Goal: Share content

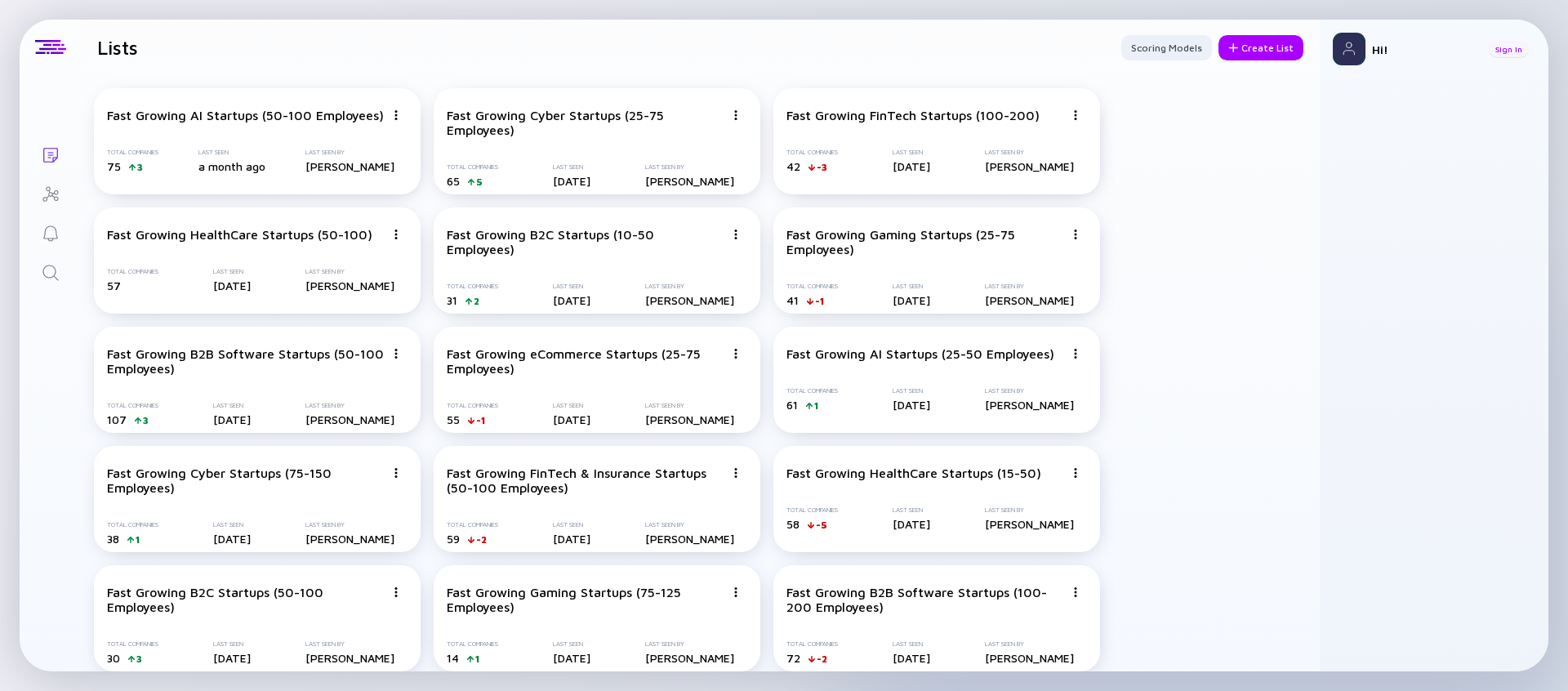
click at [1509, 55] on div "Sign In" at bounding box center [1508, 49] width 40 height 17
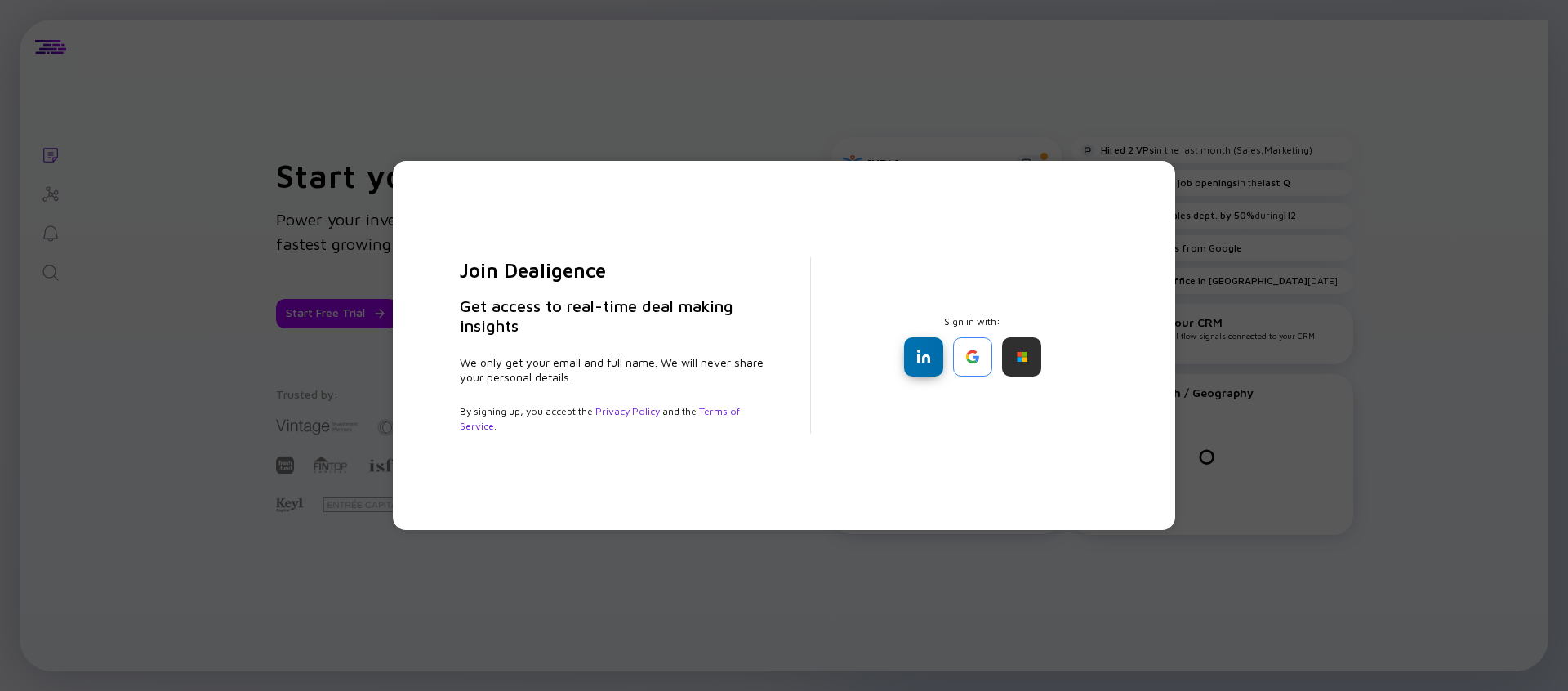
click at [926, 351] on div at bounding box center [923, 357] width 39 height 39
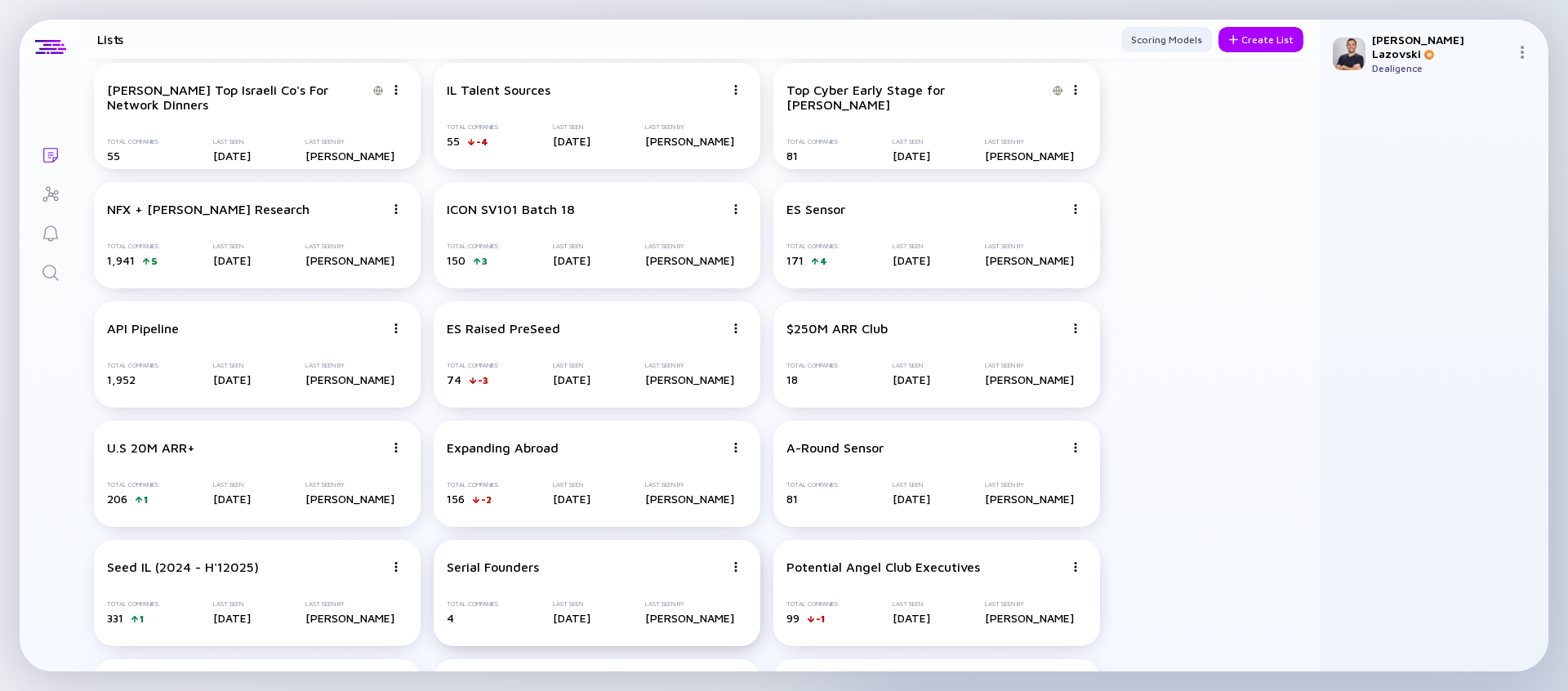
scroll to position [2757, 0]
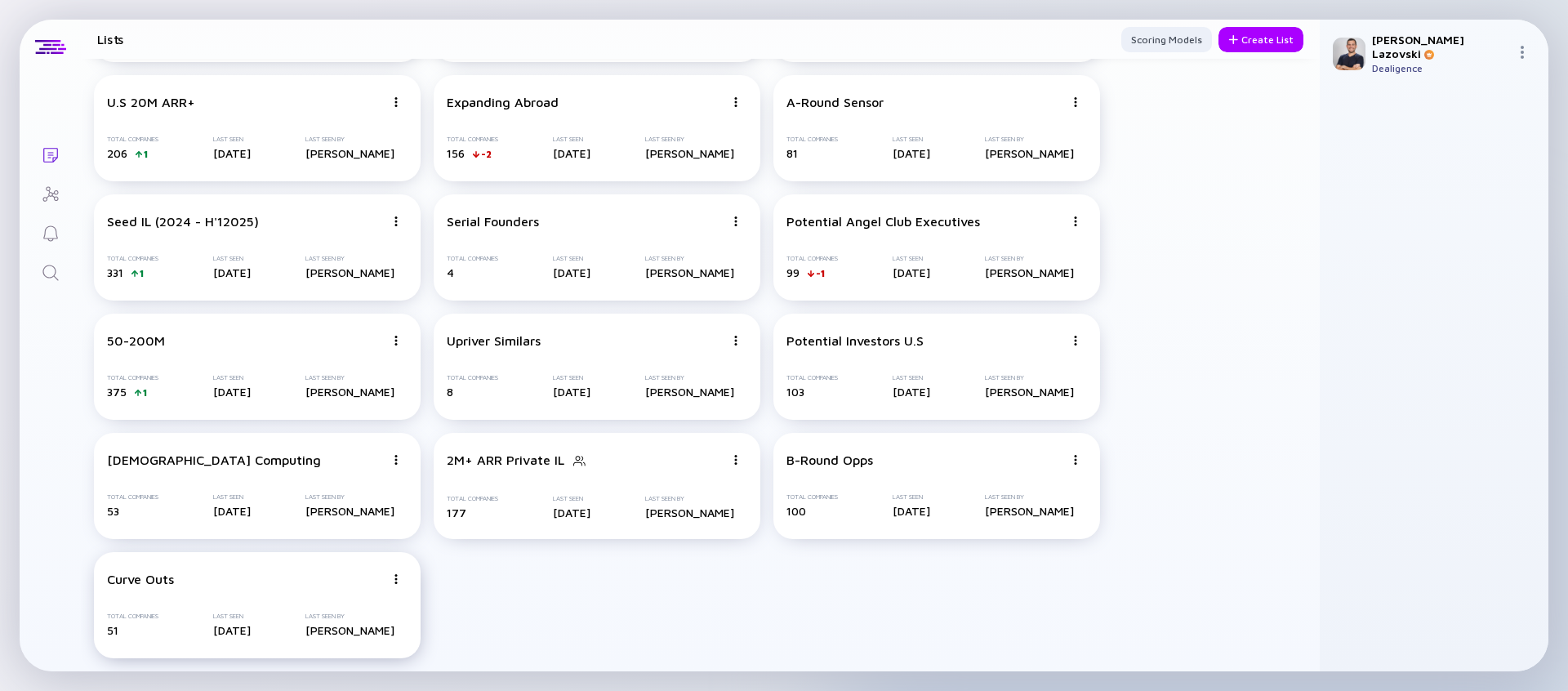
click at [355, 464] on div "Share" at bounding box center [338, 452] width 97 height 32
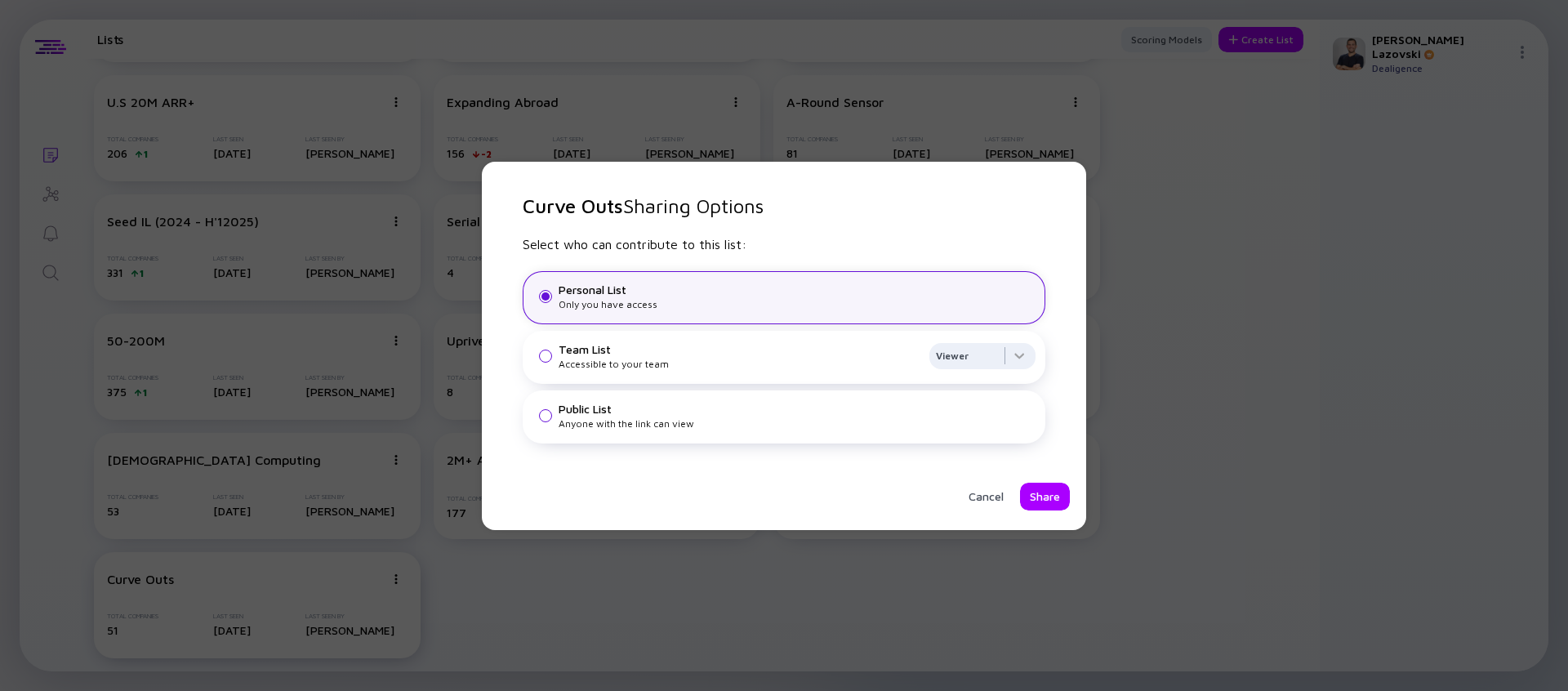
click at [666, 405] on div "Public List" at bounding box center [797, 409] width 477 height 14
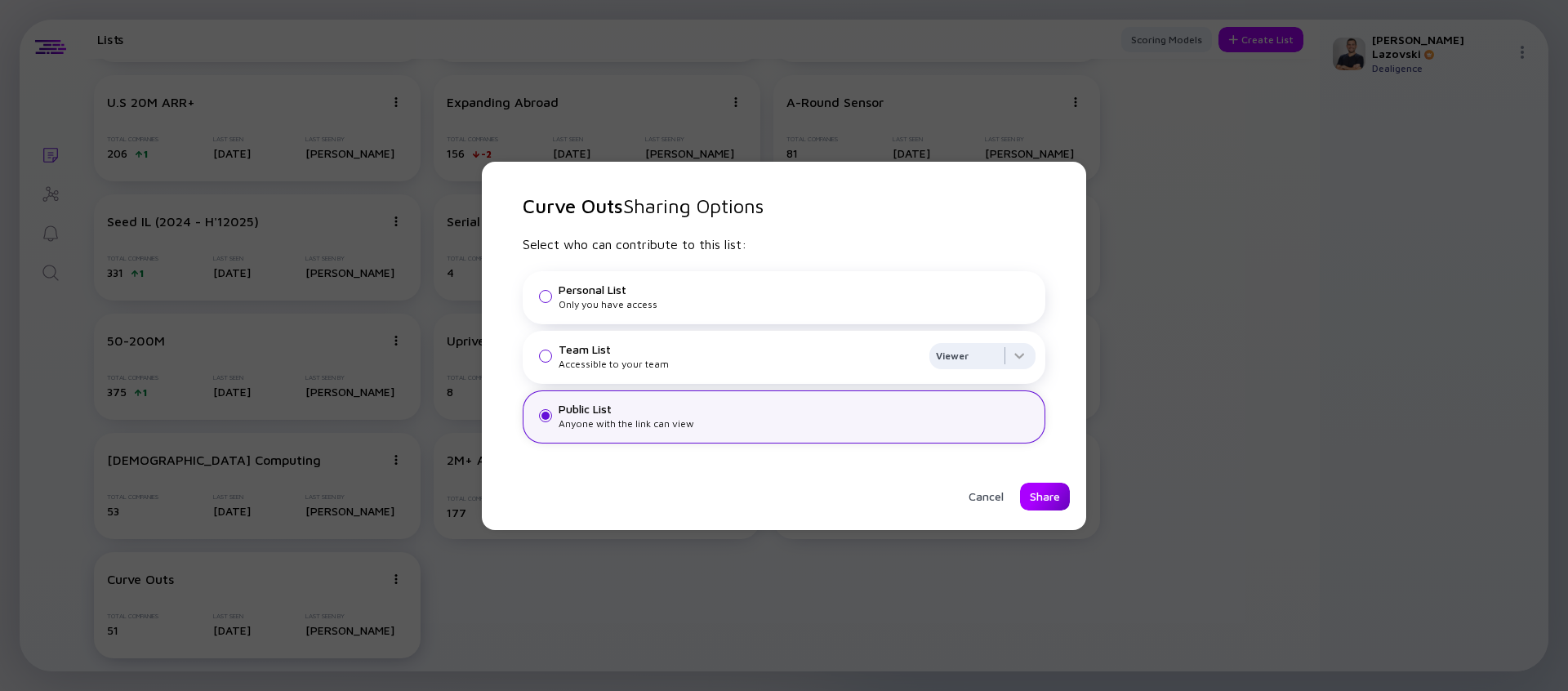
click at [1039, 495] on div "Share" at bounding box center [1045, 497] width 50 height 28
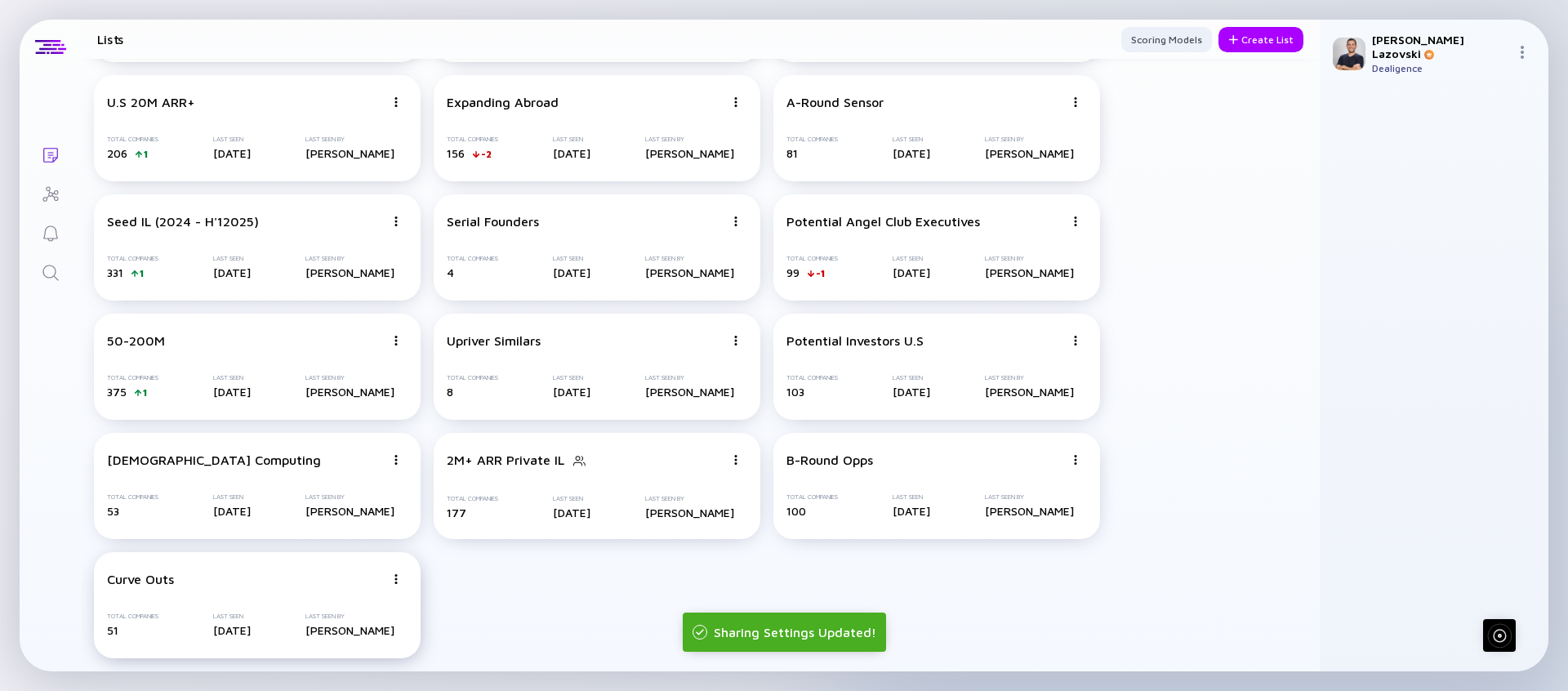
click at [227, 580] on div "Curve Outs" at bounding box center [245, 579] width 278 height 15
